Goal: Transaction & Acquisition: Purchase product/service

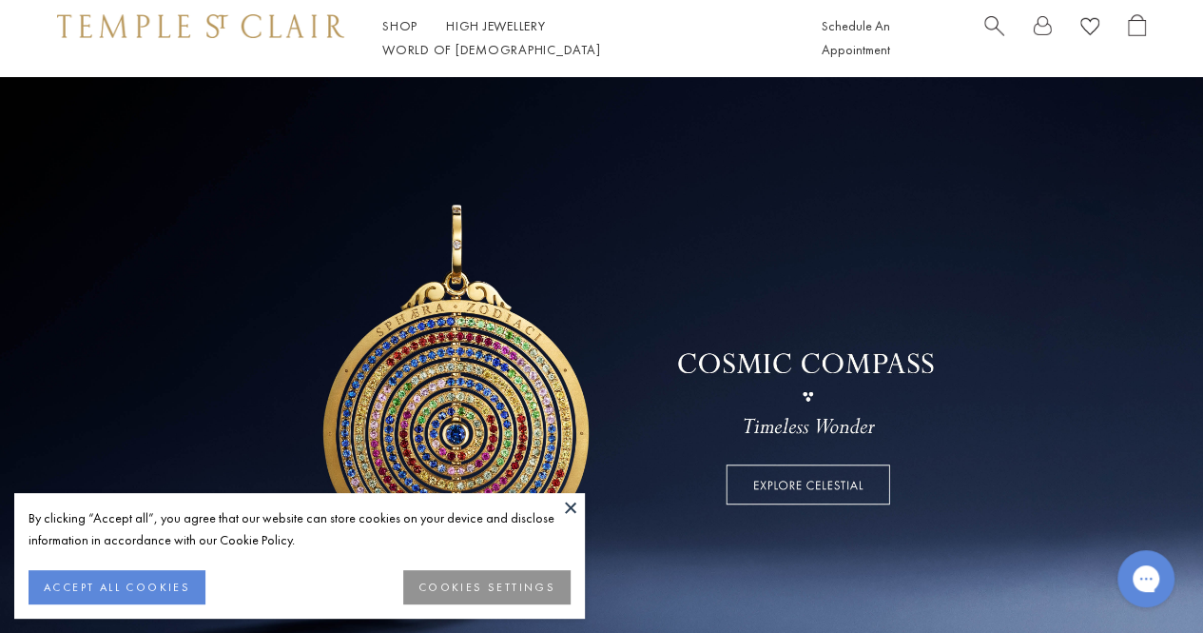
click at [292, 418] on link at bounding box center [601, 385] width 1203 height 618
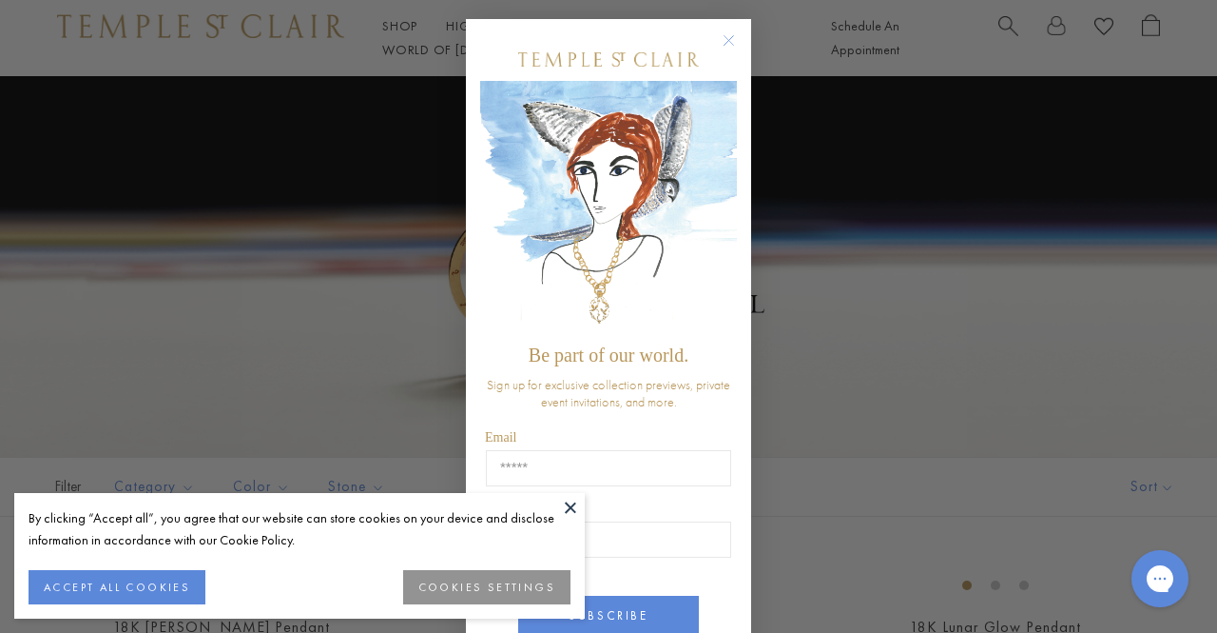
drag, startPoint x: 797, startPoint y: 56, endPoint x: 576, endPoint y: 506, distance: 501.1
click at [576, 506] on button at bounding box center [570, 507] width 29 height 29
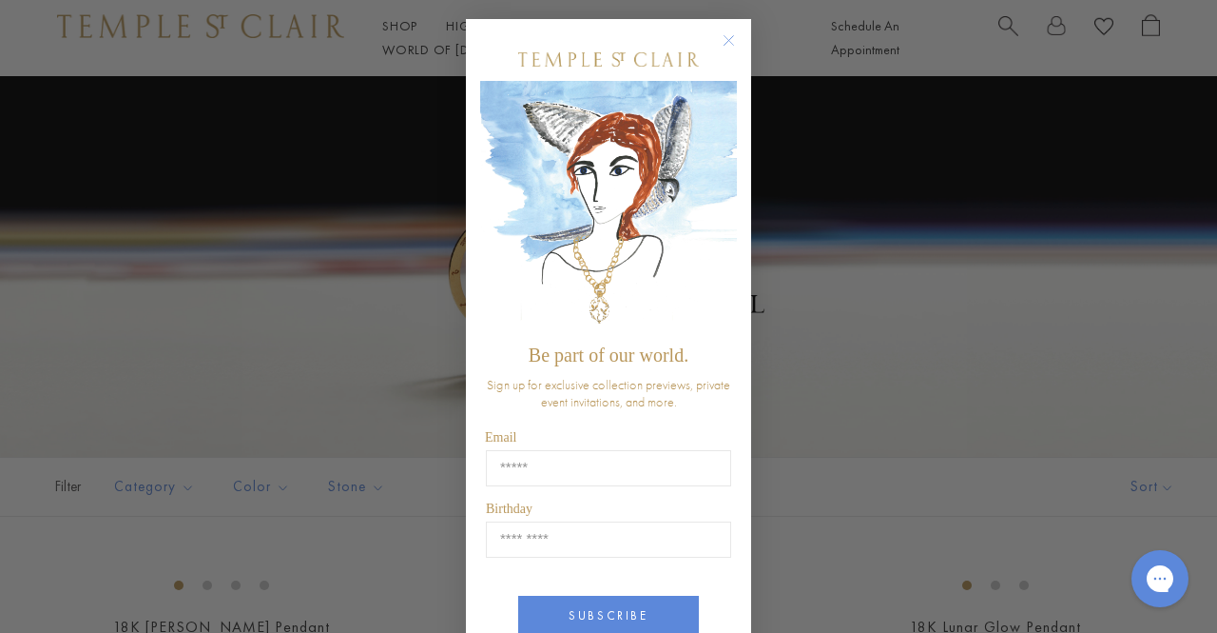
click at [722, 39] on icon "Close dialog" at bounding box center [729, 41] width 24 height 24
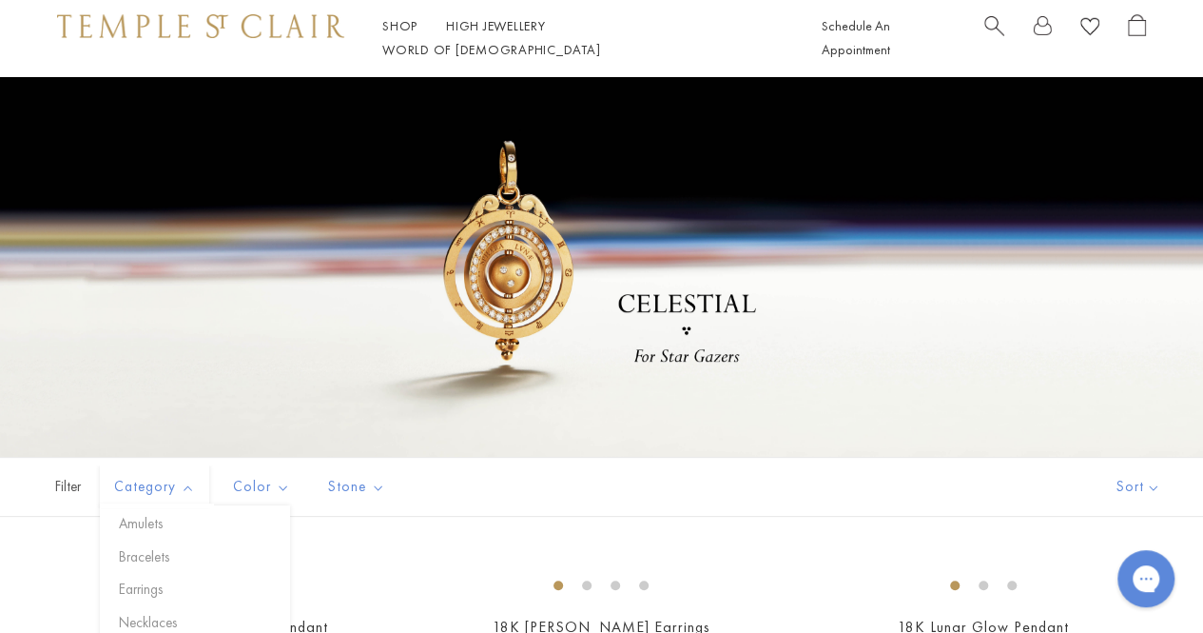
click at [173, 484] on span "Category" at bounding box center [157, 487] width 105 height 24
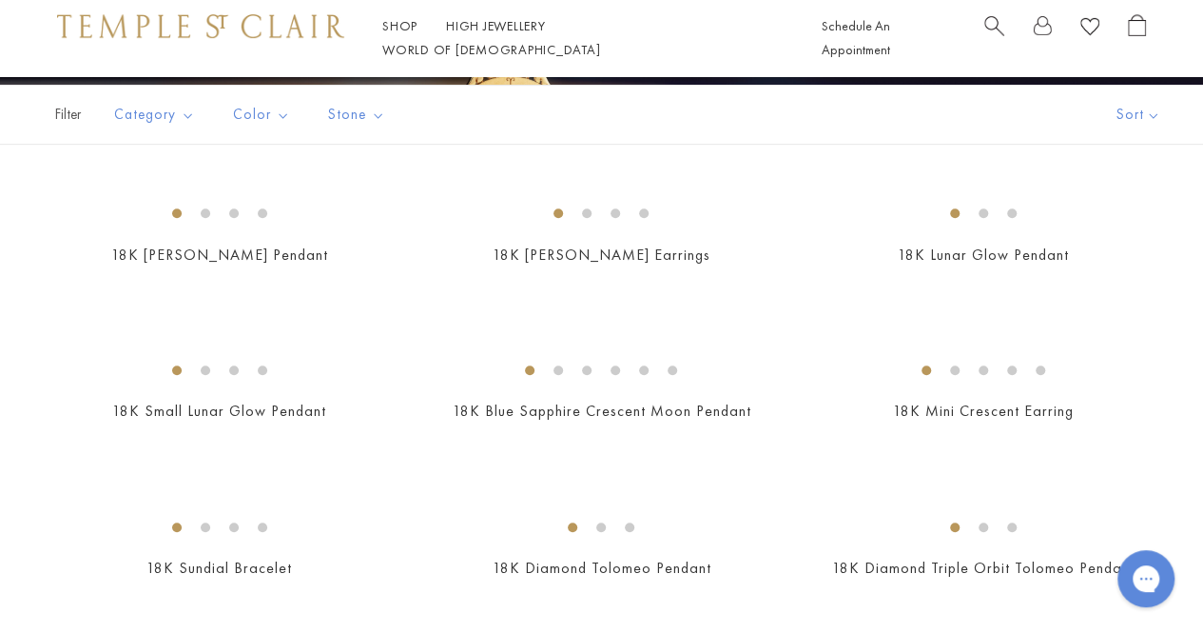
scroll to position [327, 0]
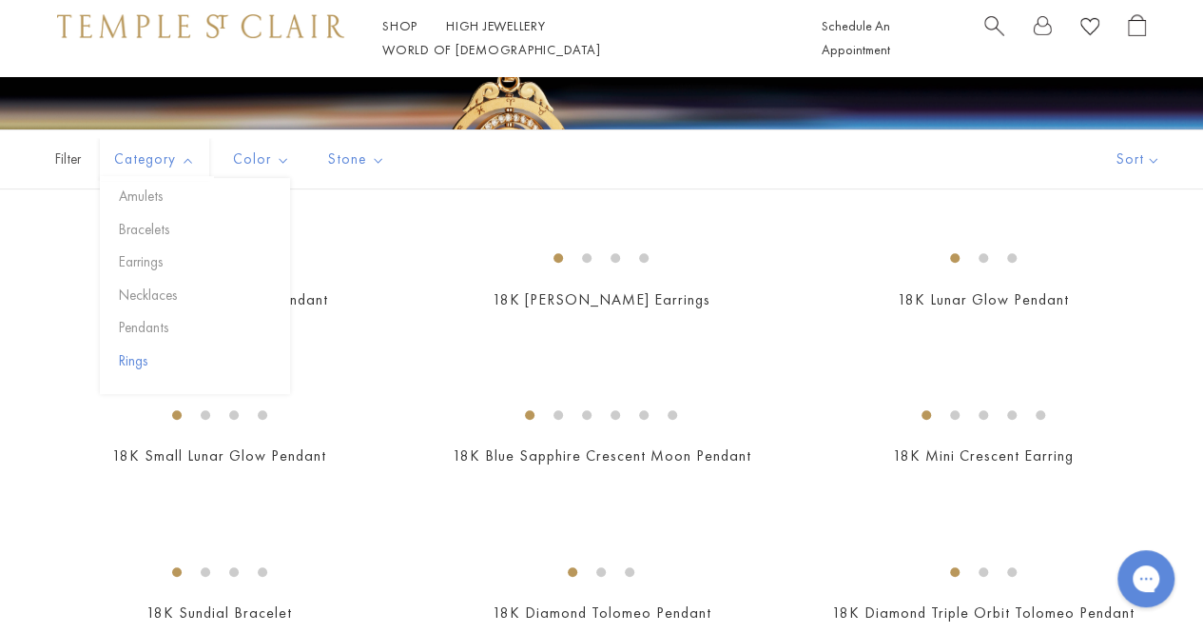
click at [132, 362] on button "Rings" at bounding box center [202, 361] width 176 height 22
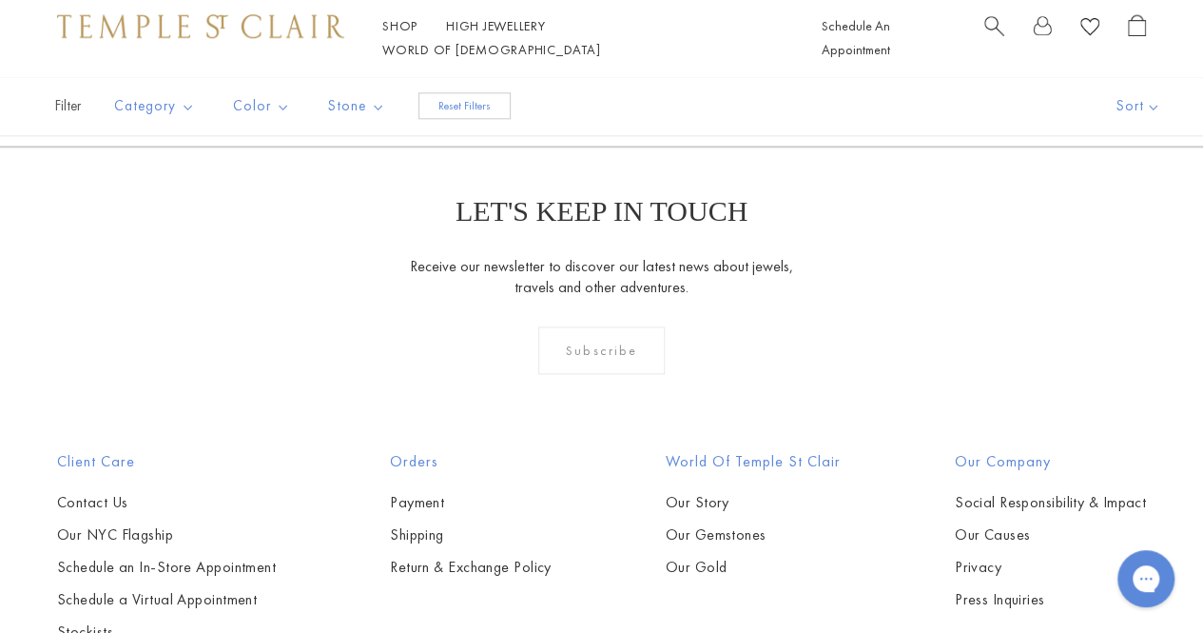
scroll to position [140, 0]
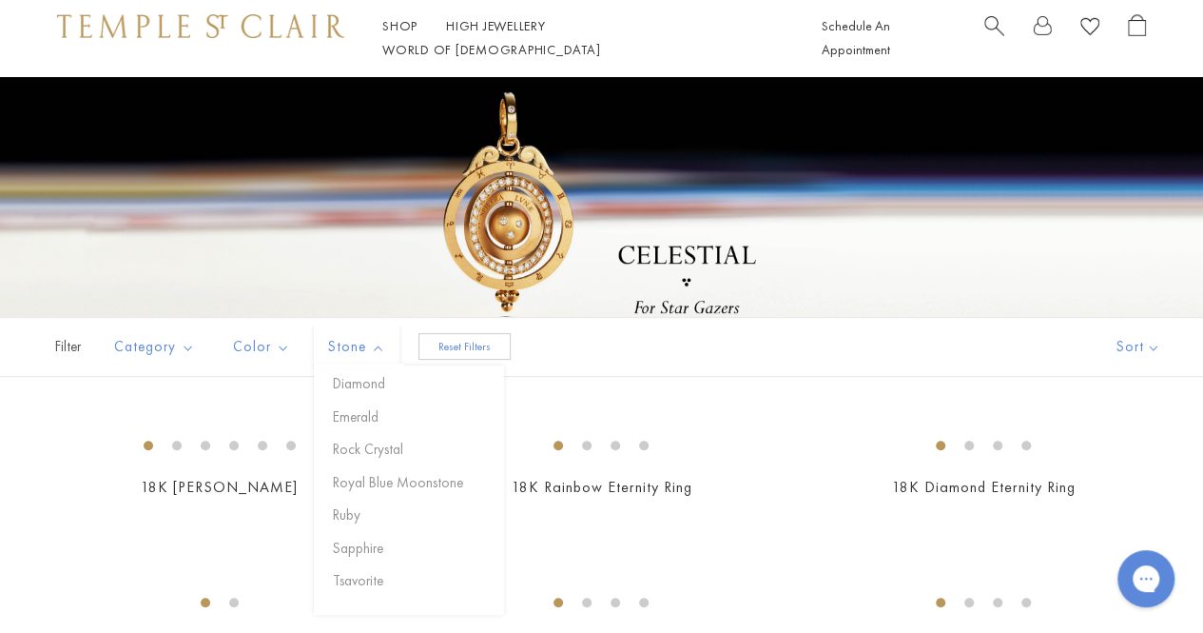
click at [454, 348] on button "Reset Filters" at bounding box center [464, 346] width 92 height 27
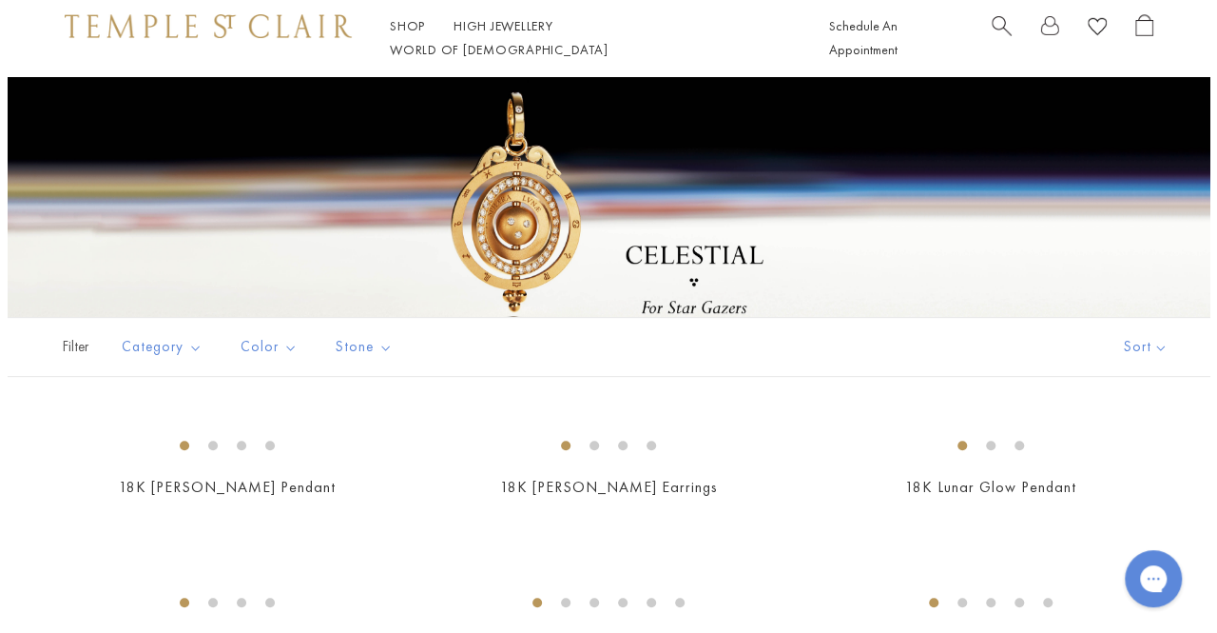
scroll to position [306, 0]
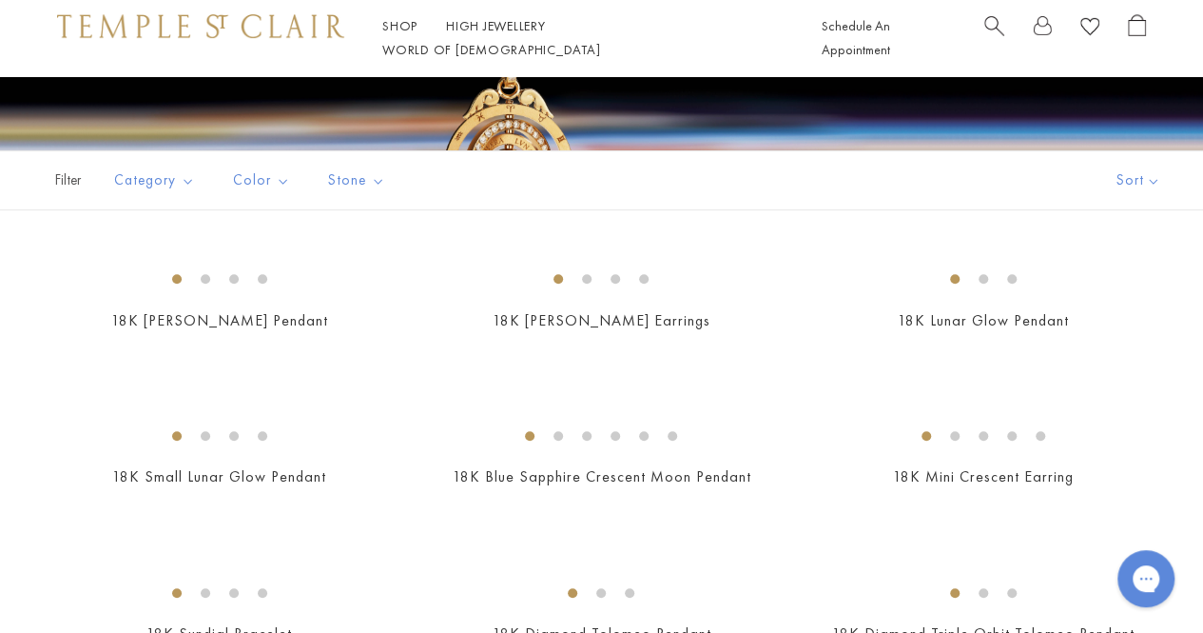
click at [996, 30] on span "Search" at bounding box center [994, 24] width 20 height 20
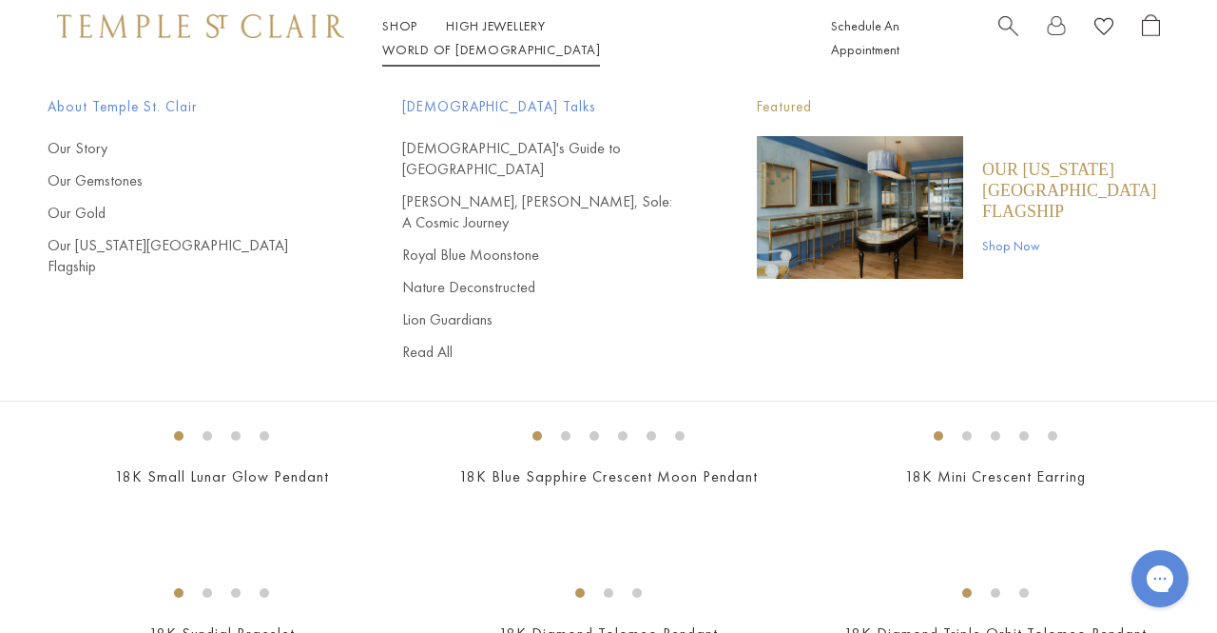
click at [1007, 29] on span "Search" at bounding box center [1009, 24] width 20 height 20
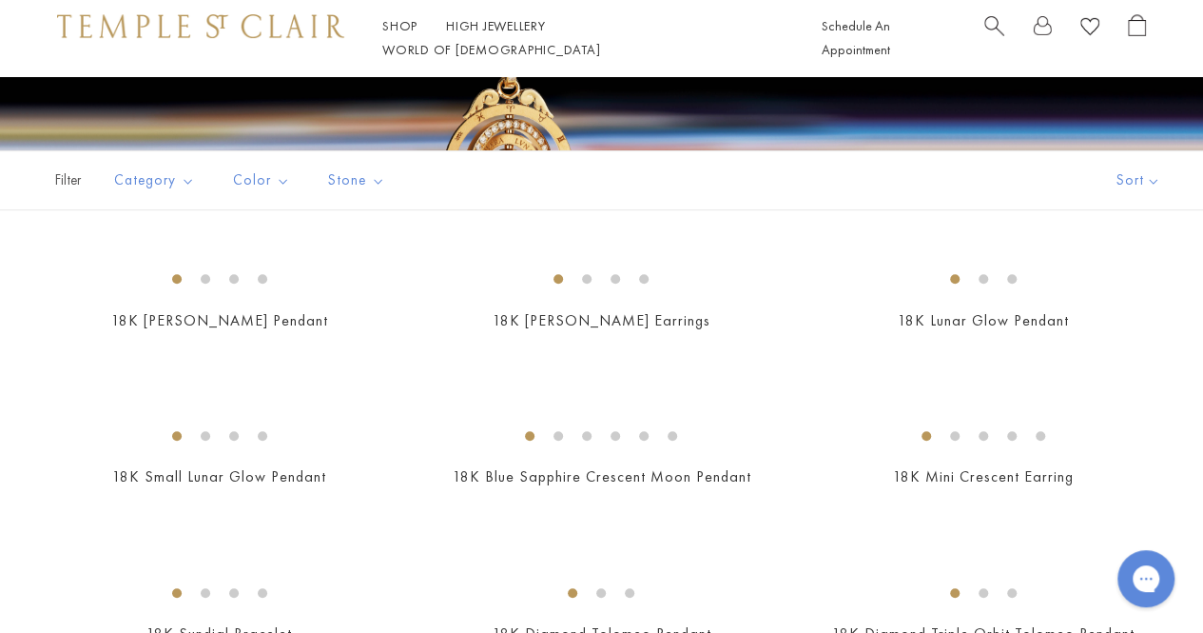
click at [985, 31] on span "Search" at bounding box center [994, 24] width 20 height 20
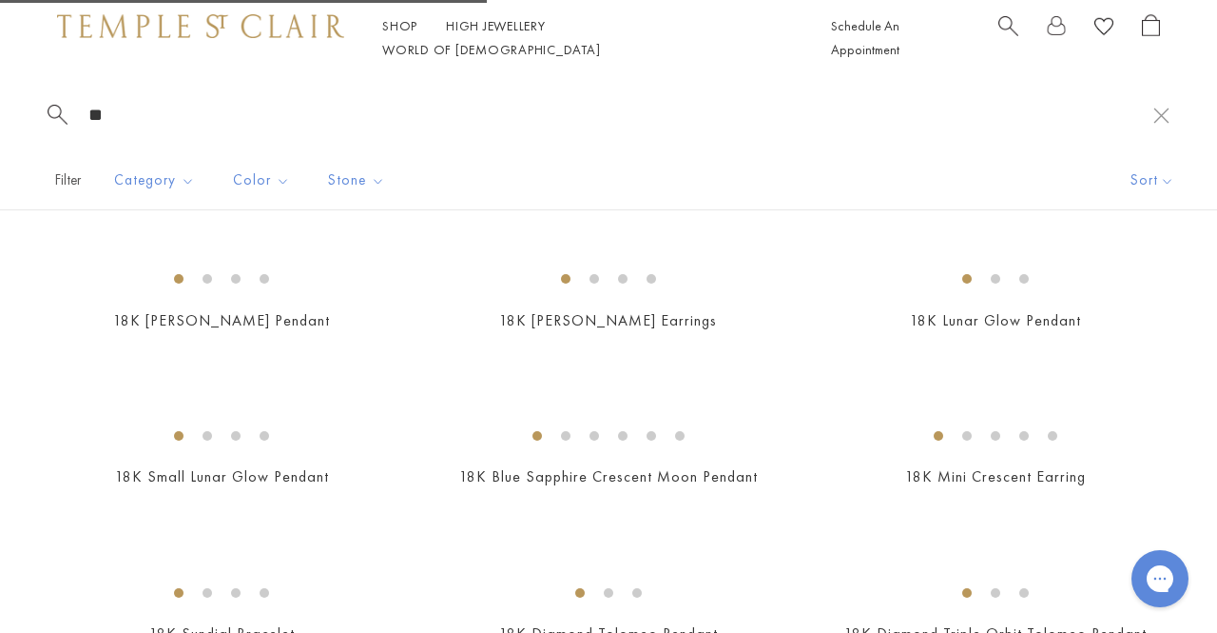
type input "*"
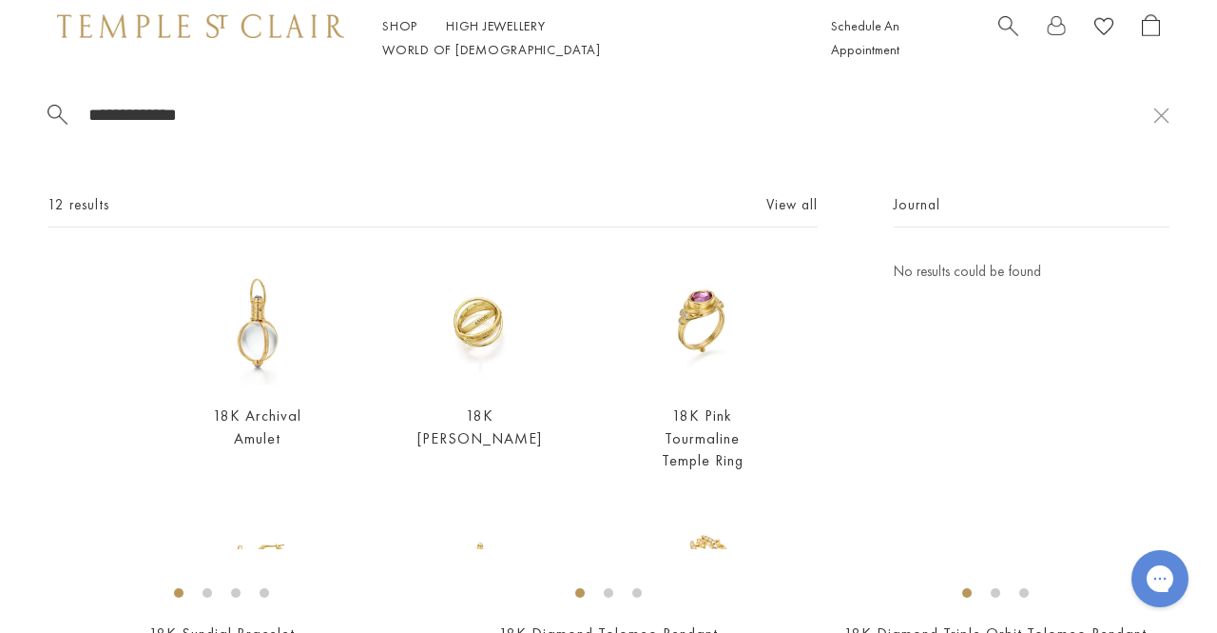
type input "**********"
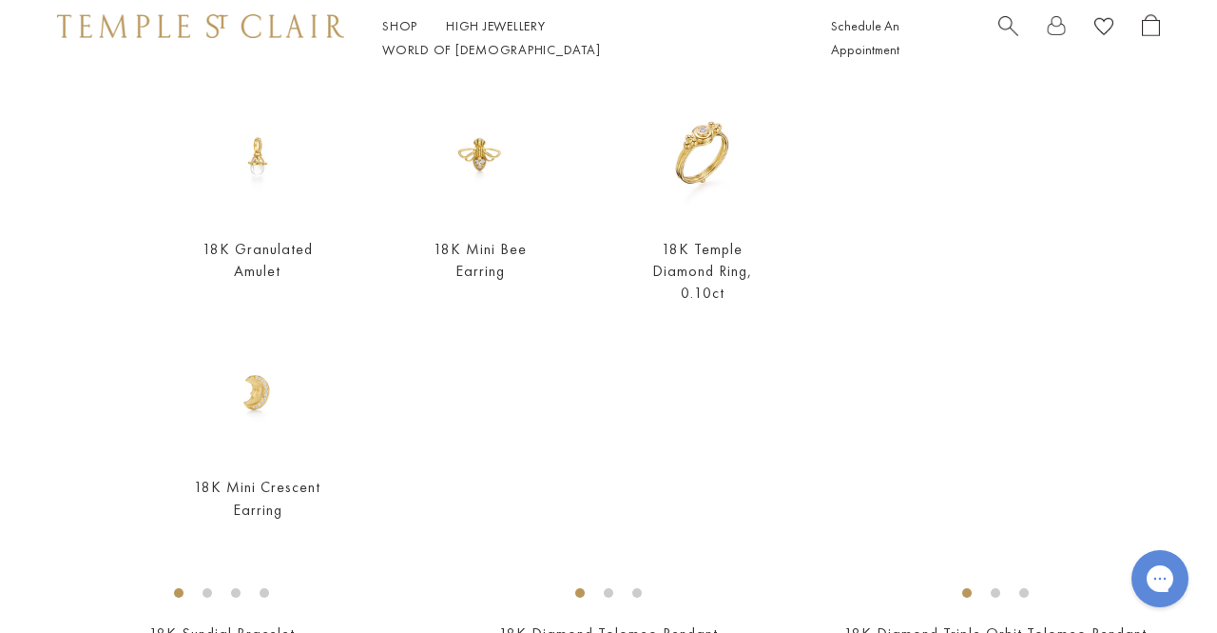
scroll to position [0, 0]
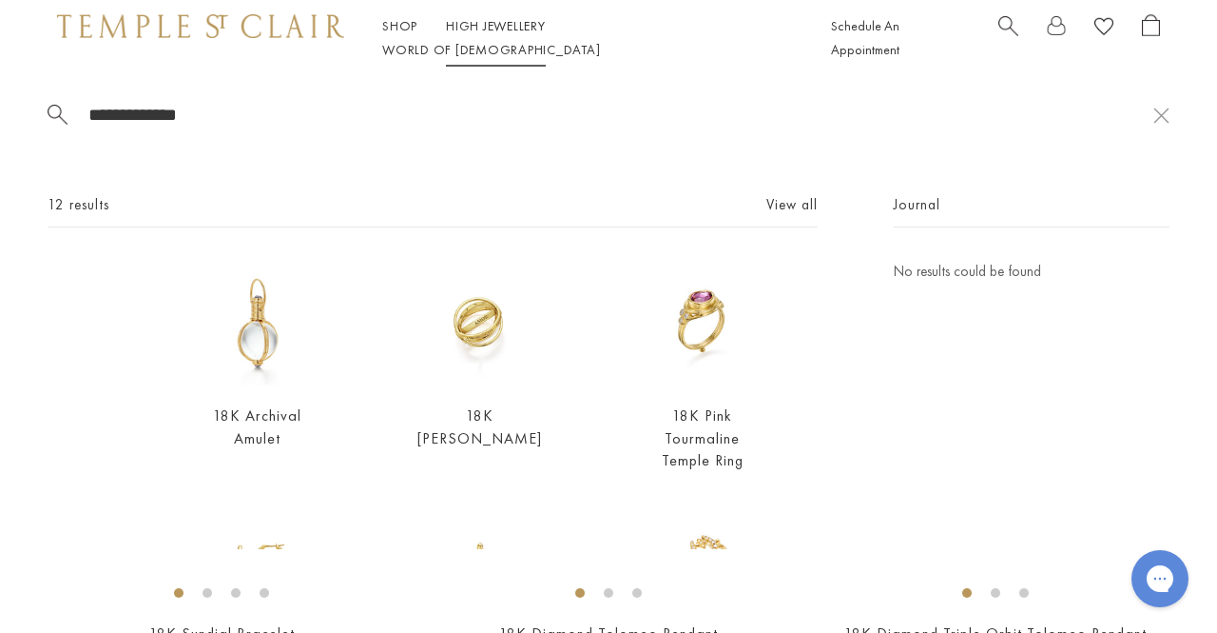
click at [489, 34] on link "High Jewellery High Jewellery" at bounding box center [496, 25] width 100 height 17
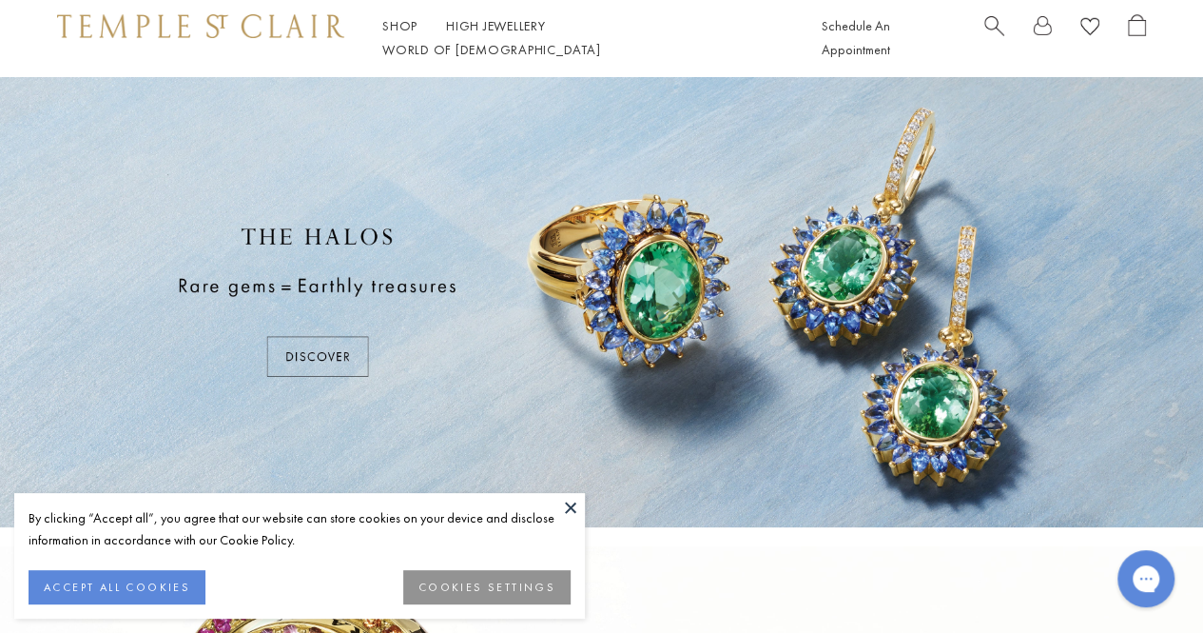
click at [576, 505] on button at bounding box center [570, 507] width 29 height 29
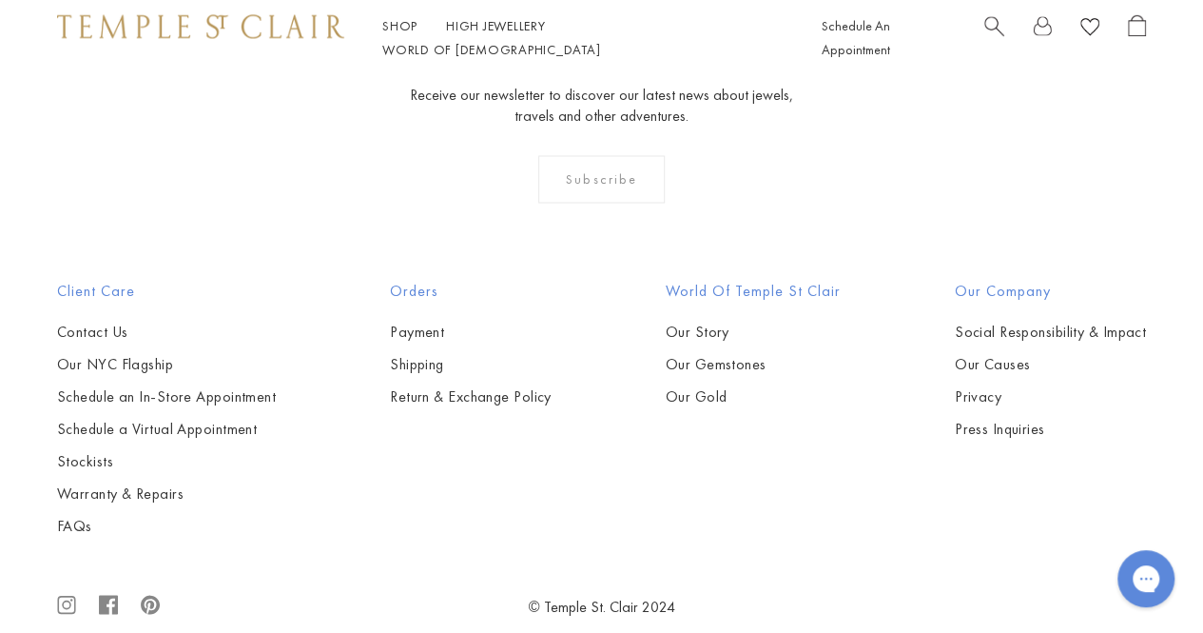
scroll to position [1617, 0]
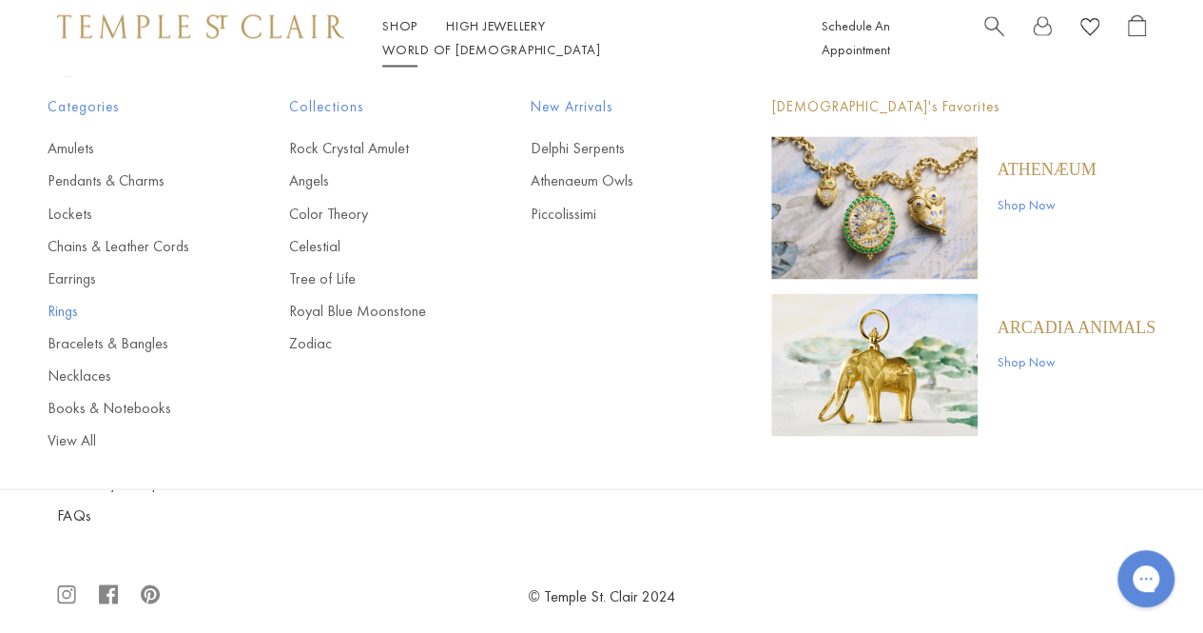
click at [72, 309] on link "Rings" at bounding box center [130, 310] width 165 height 21
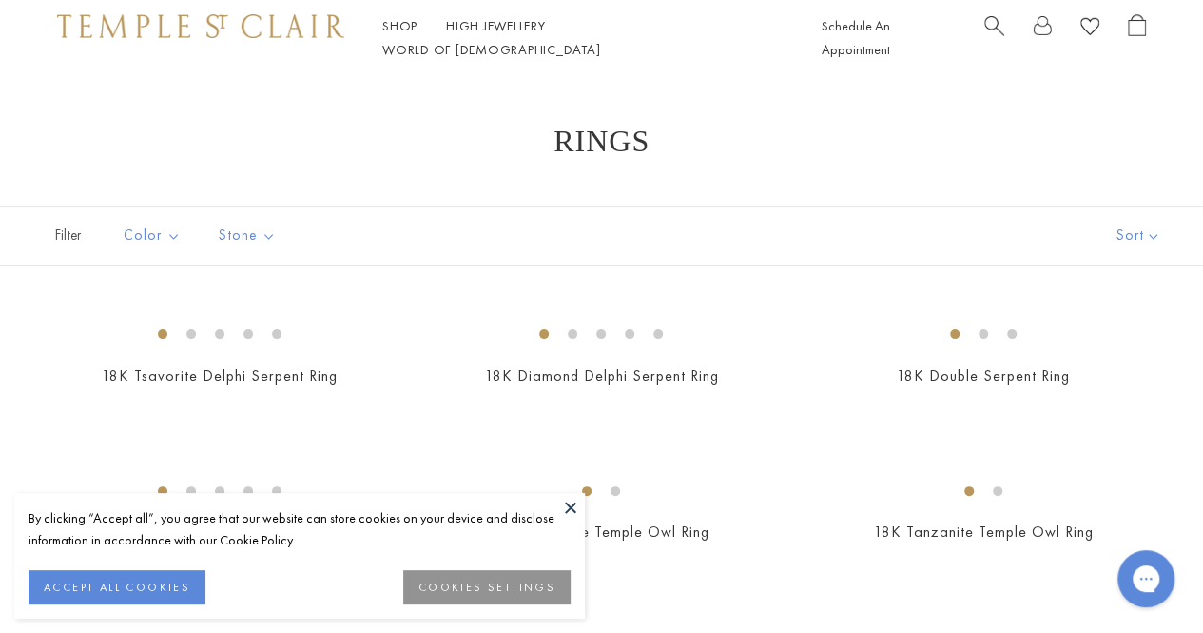
click at [158, 581] on button "ACCEPT ALL COOKIES" at bounding box center [117, 587] width 177 height 34
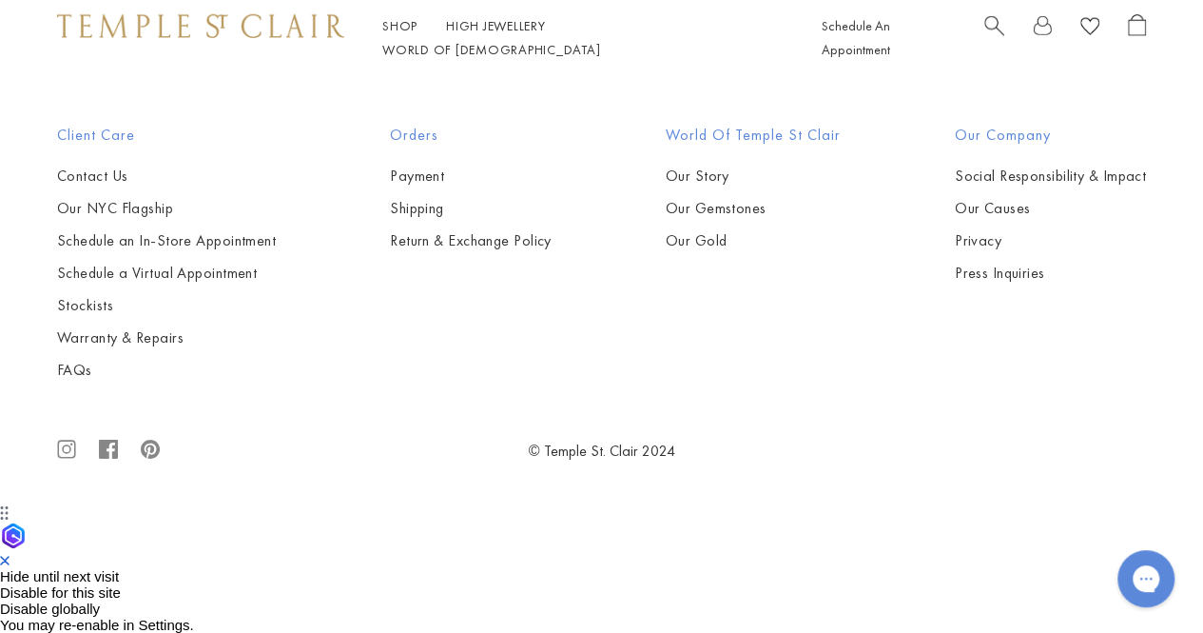
scroll to position [6513, 0]
